Goal: Information Seeking & Learning: Learn about a topic

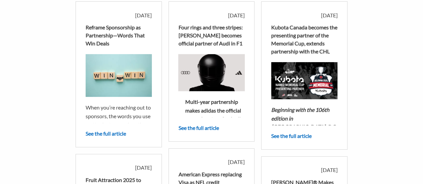
scroll to position [67, 0]
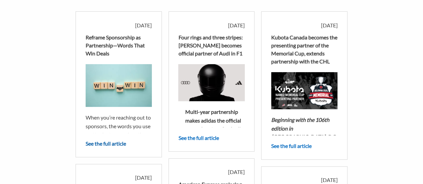
click at [112, 143] on link "See the full article" at bounding box center [106, 143] width 40 height 6
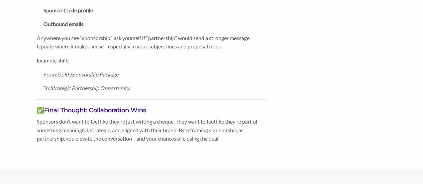
scroll to position [468, 0]
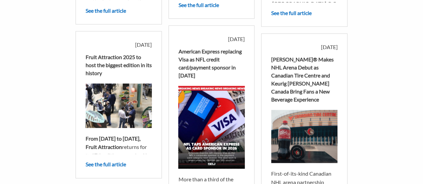
scroll to position [201, 0]
